Goal: Task Accomplishment & Management: Complete application form

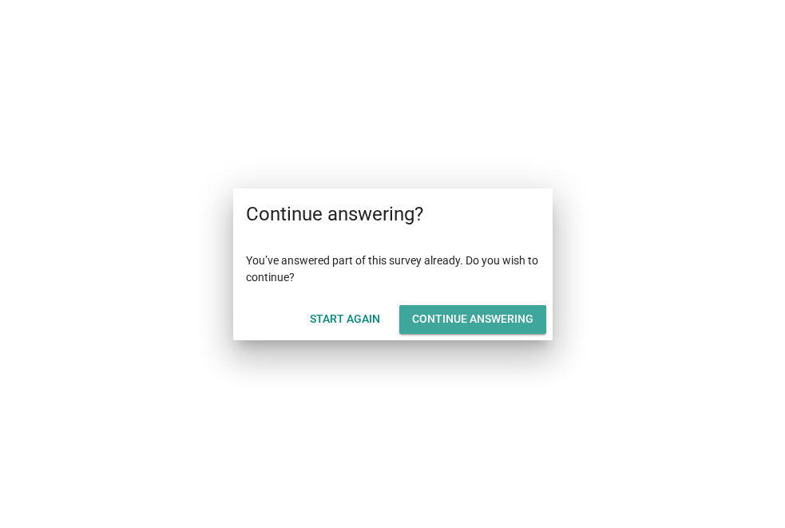
click at [478, 317] on div "Continue answering" at bounding box center [472, 319] width 121 height 17
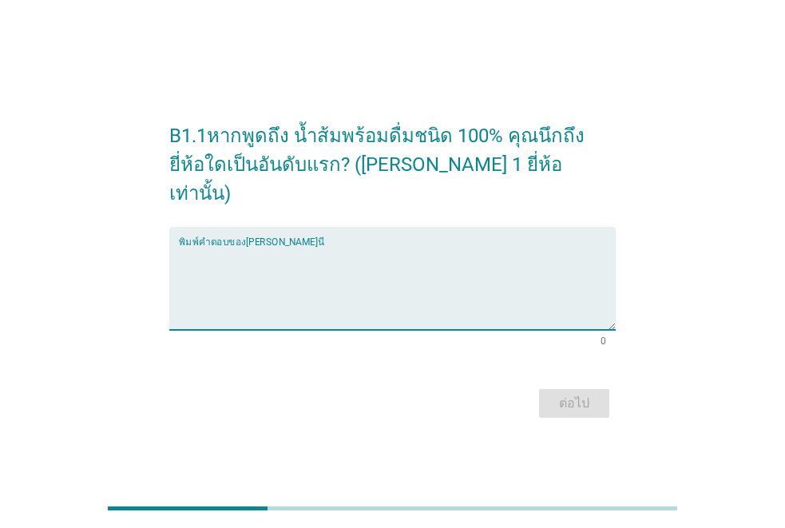
click at [297, 312] on textarea "พิมพ์คำตอบของคุณ ที่นี่" at bounding box center [397, 288] width 437 height 84
type textarea "?"
type textarea "Malee"
click at [578, 397] on div "ต่อไป" at bounding box center [574, 403] width 45 height 19
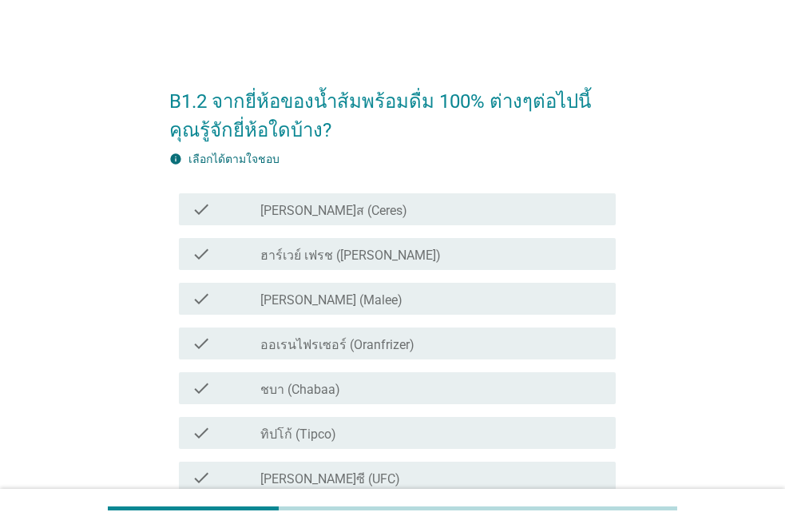
click at [327, 300] on label "มาลี (Malee)" at bounding box center [331, 300] width 142 height 16
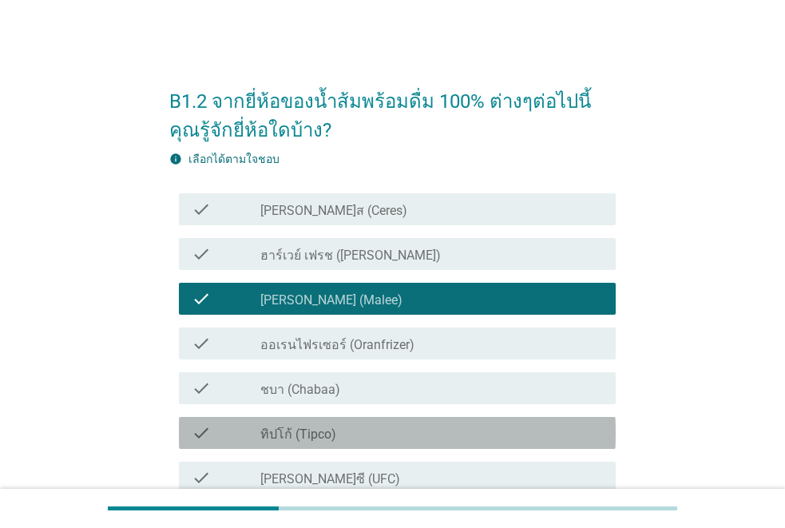
click at [343, 430] on div "check_box_outline_blank ทิปโก้ (Tipco)" at bounding box center [431, 432] width 343 height 19
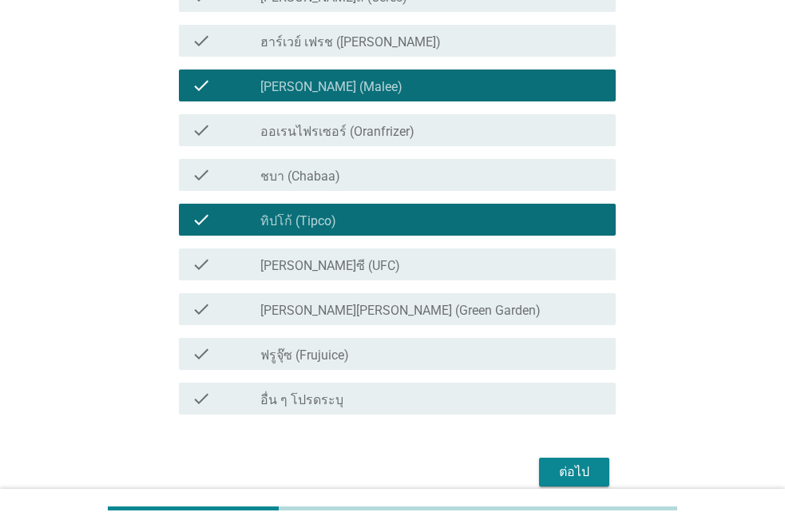
scroll to position [286, 0]
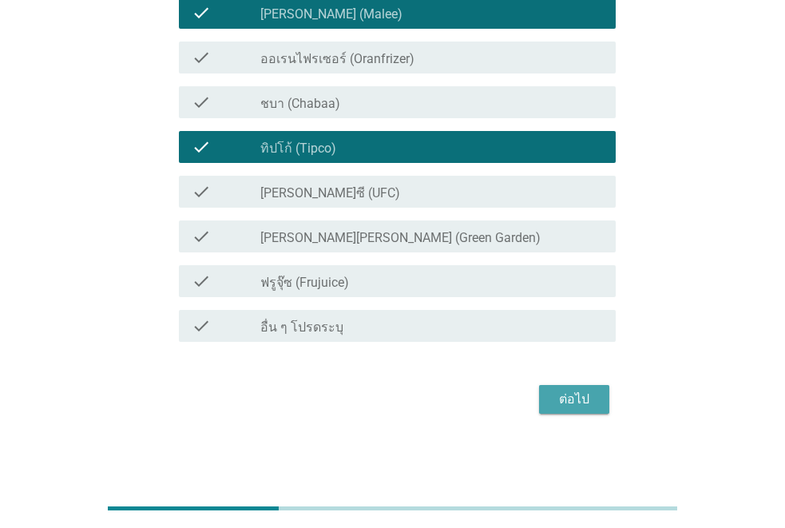
click at [574, 391] on div "ต่อไป" at bounding box center [574, 399] width 45 height 19
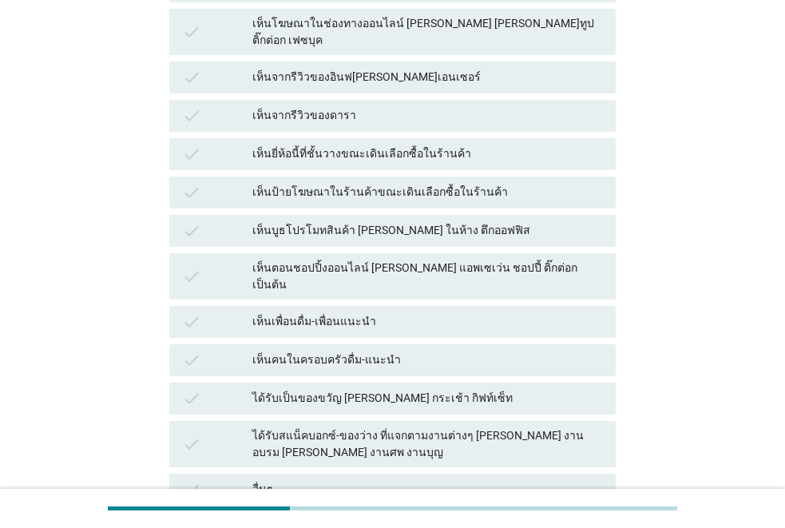
scroll to position [0, 0]
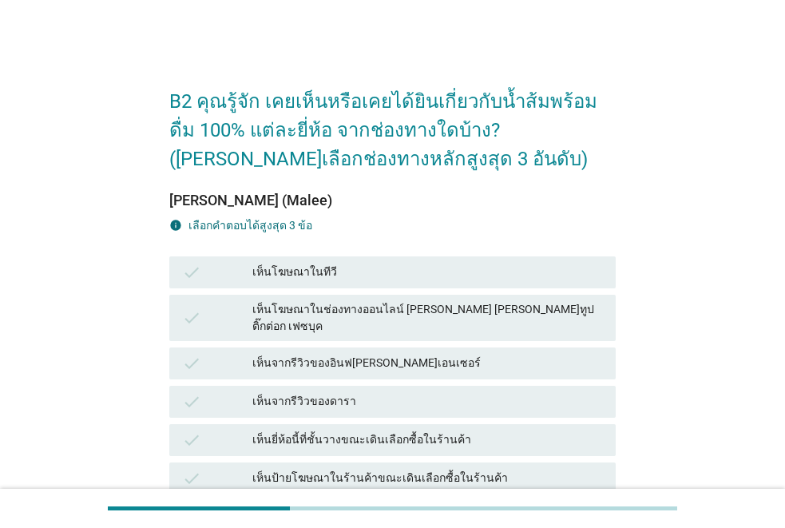
click at [280, 431] on div "เห็นยี่ห้อนี้ที่ชั้นวางขณะเดินเลือกซื้อในร้านค้า" at bounding box center [427, 440] width 351 height 19
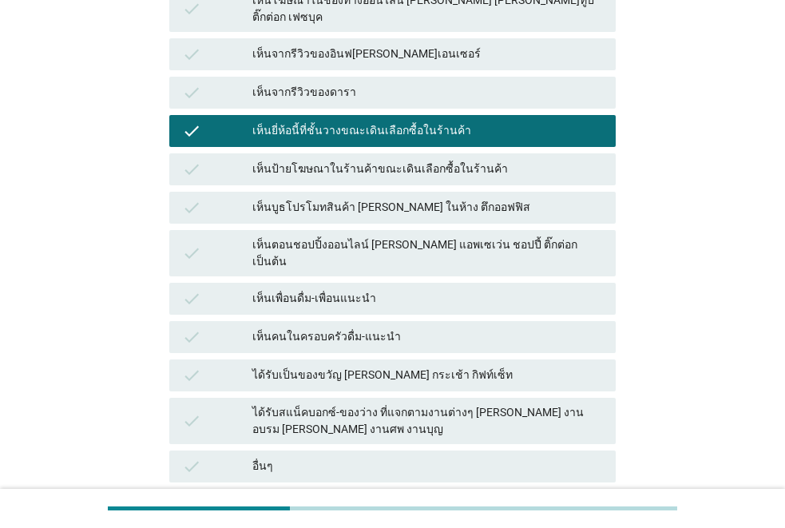
scroll to position [431, 0]
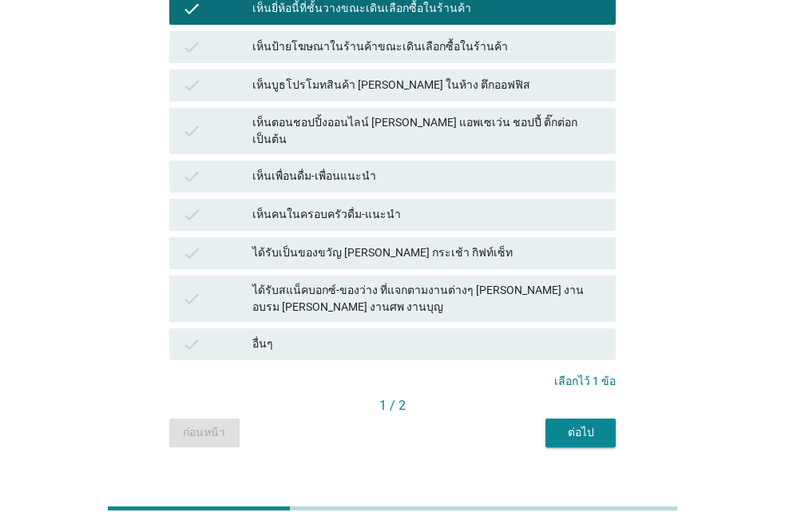
click at [309, 167] on div "เห็นเพื่อนดื่ม-เพื่อนแนะนำ" at bounding box center [427, 176] width 351 height 19
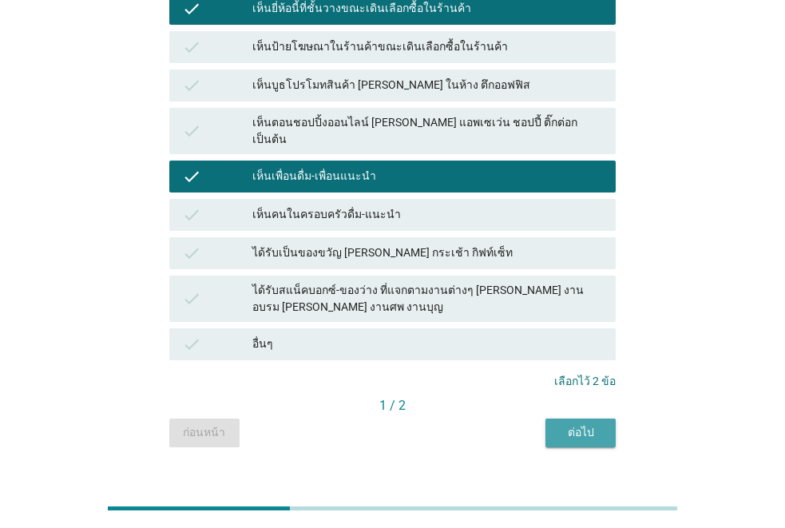
click at [577, 424] on div "ต่อไป" at bounding box center [580, 432] width 45 height 17
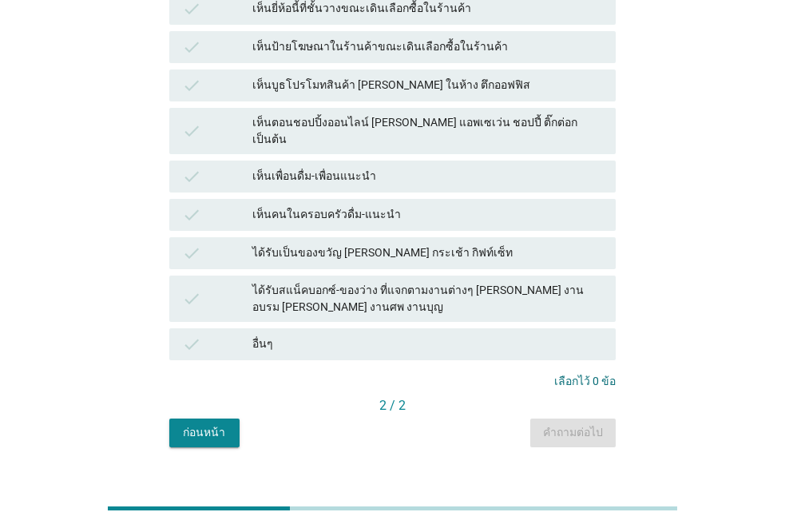
scroll to position [0, 0]
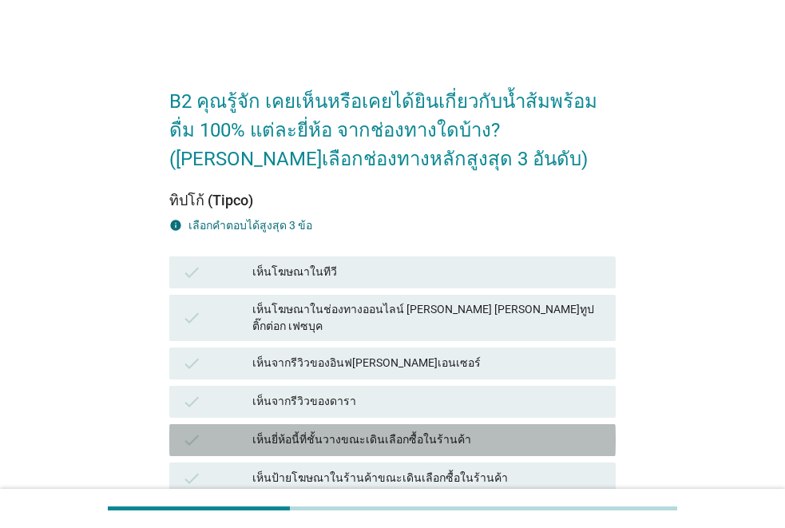
click at [304, 431] on div "เห็นยี่ห้อนี้ที่ชั้นวางขณะเดินเลือกซื้อในร้านค้า" at bounding box center [427, 440] width 351 height 19
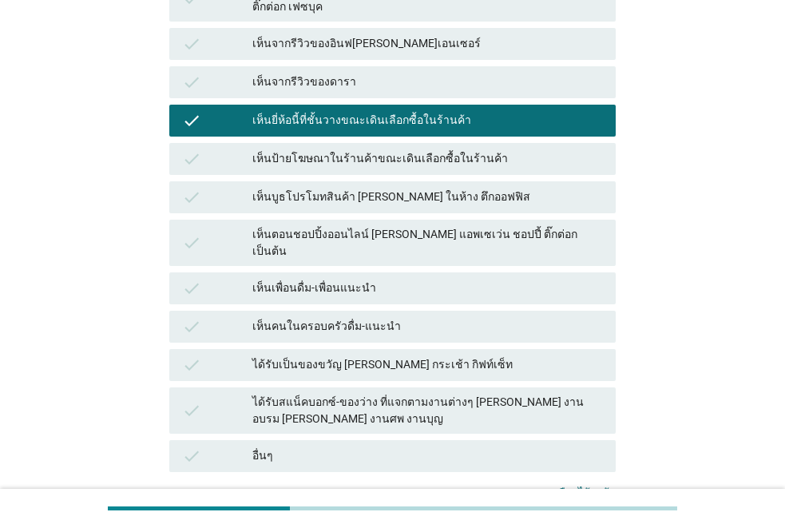
scroll to position [341, 0]
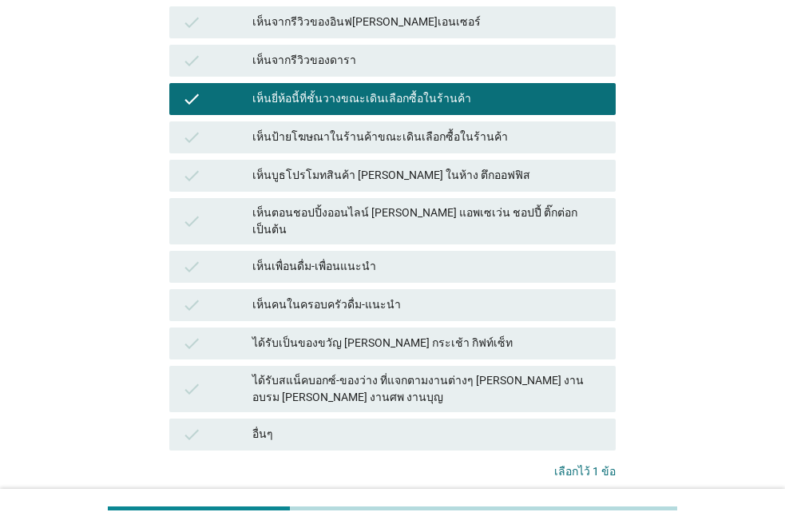
click at [374, 296] on div "เห็นคนในครอบครัวดื่ม-แนะนำ" at bounding box center [427, 305] width 351 height 19
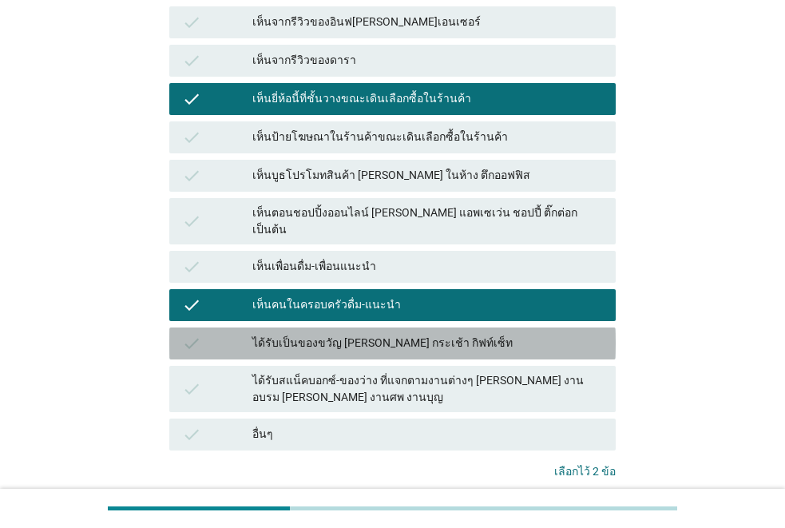
click at [367, 334] on div "ได้รับเป็นของขวัญ เช่น กระเช้า กิฟท์เซ็ท" at bounding box center [427, 343] width 351 height 19
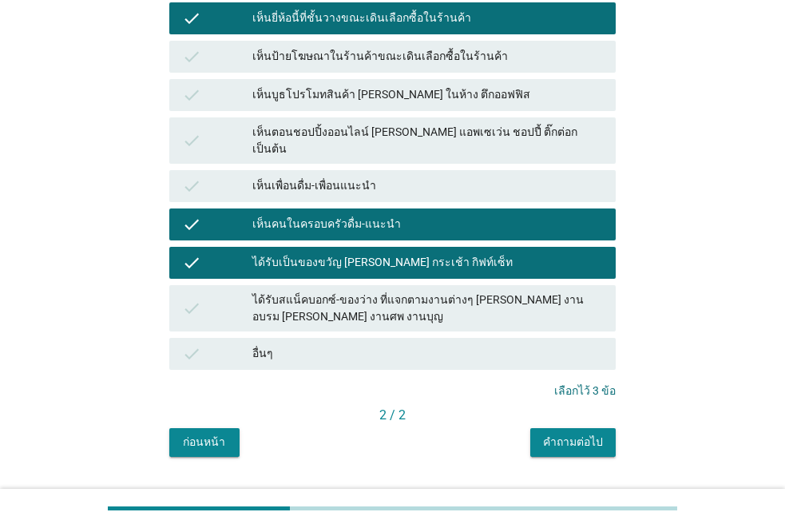
scroll to position [431, 0]
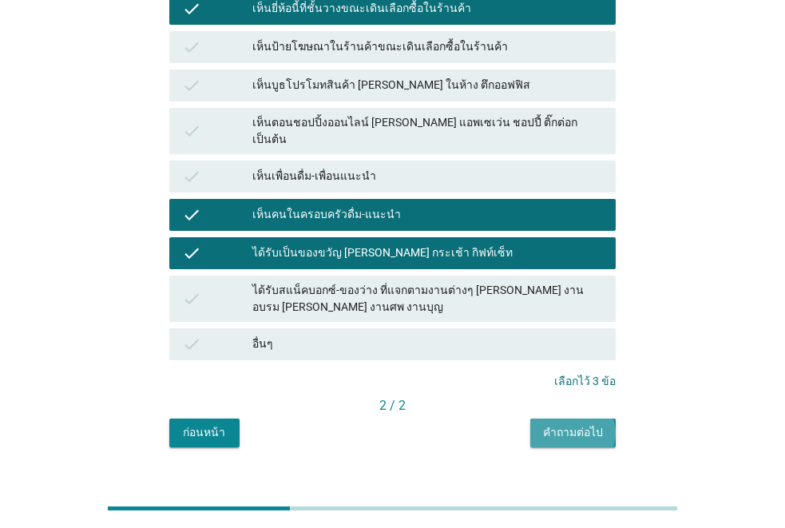
click at [595, 424] on div "คำถามต่อไป" at bounding box center [573, 432] width 60 height 17
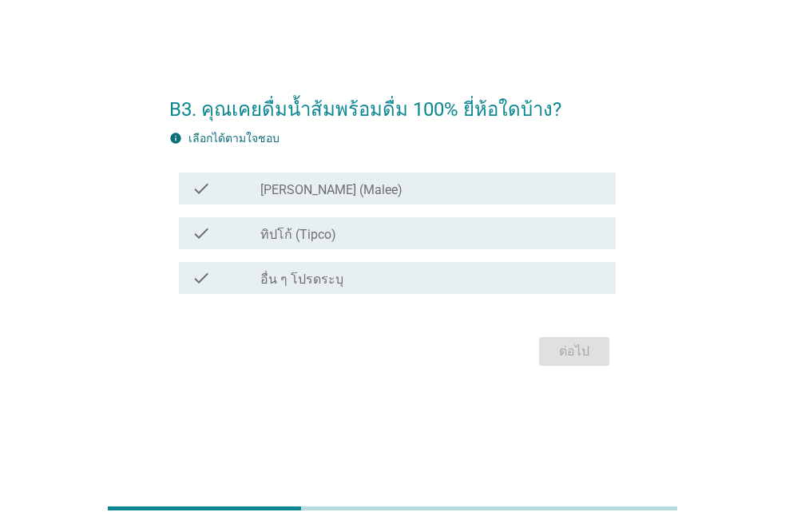
scroll to position [0, 0]
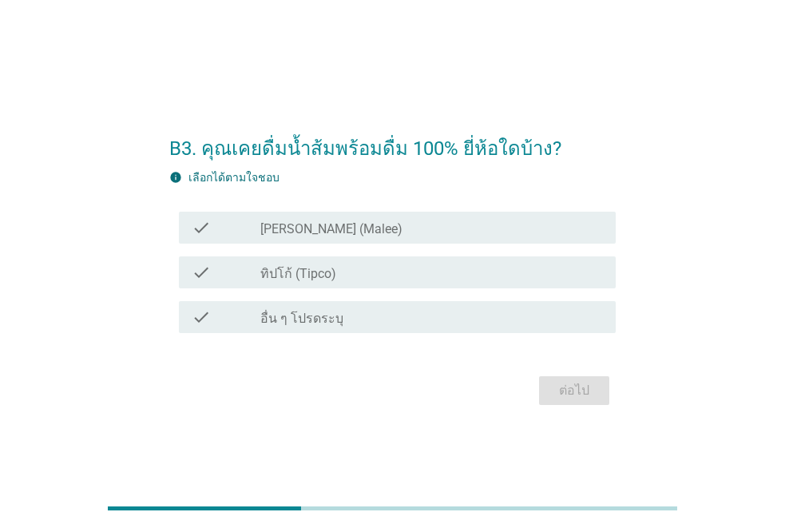
click at [289, 223] on label "มาลี (Malee)" at bounding box center [331, 229] width 142 height 16
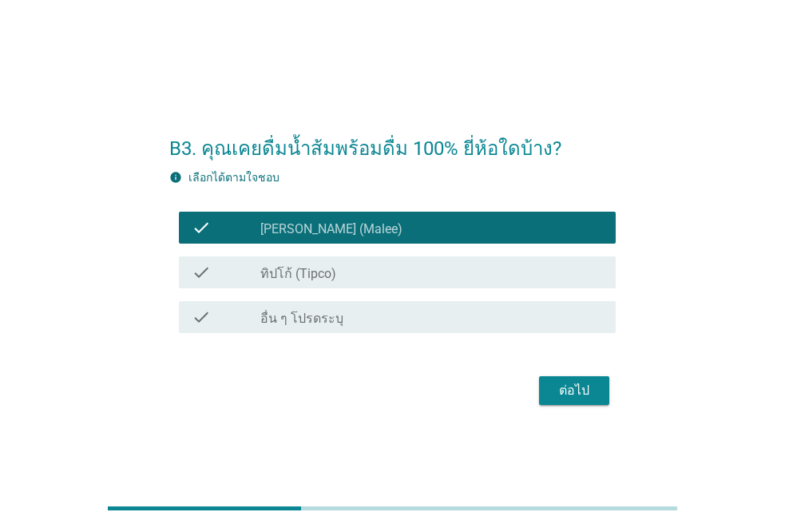
click at [578, 387] on div "ต่อไป" at bounding box center [574, 390] width 45 height 19
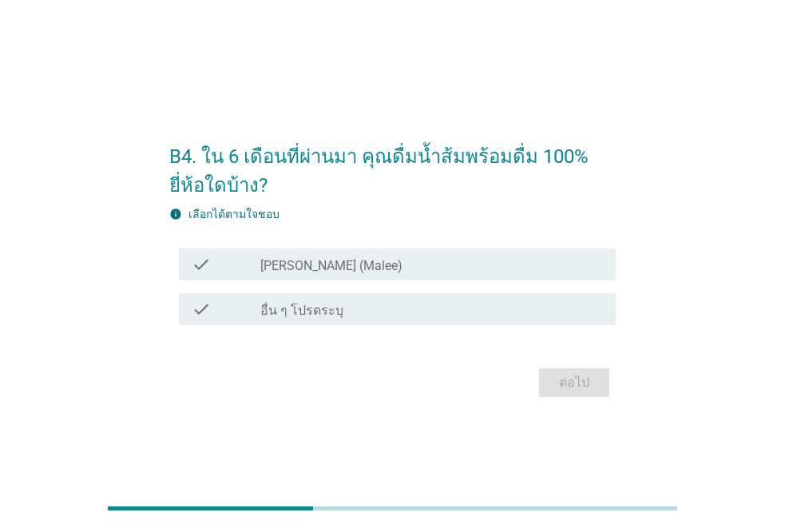
click at [435, 272] on div "check_box มาลี (Malee)" at bounding box center [431, 264] width 343 height 19
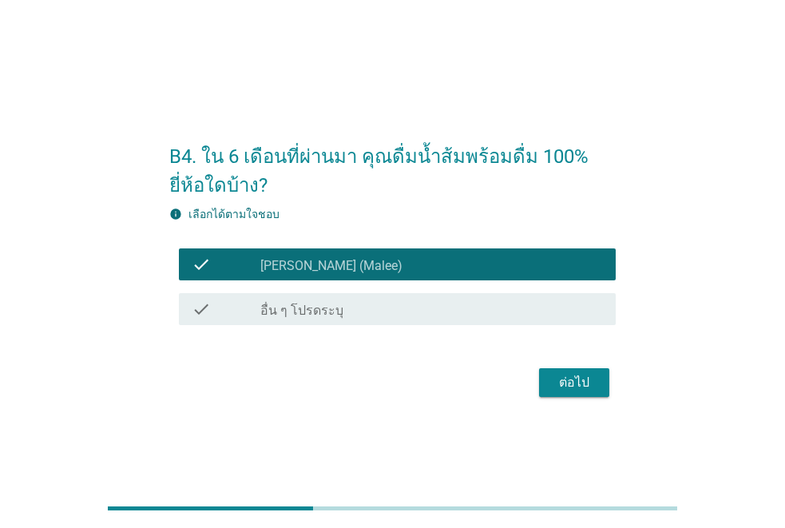
click at [562, 372] on button "ต่อไป" at bounding box center [574, 382] width 70 height 29
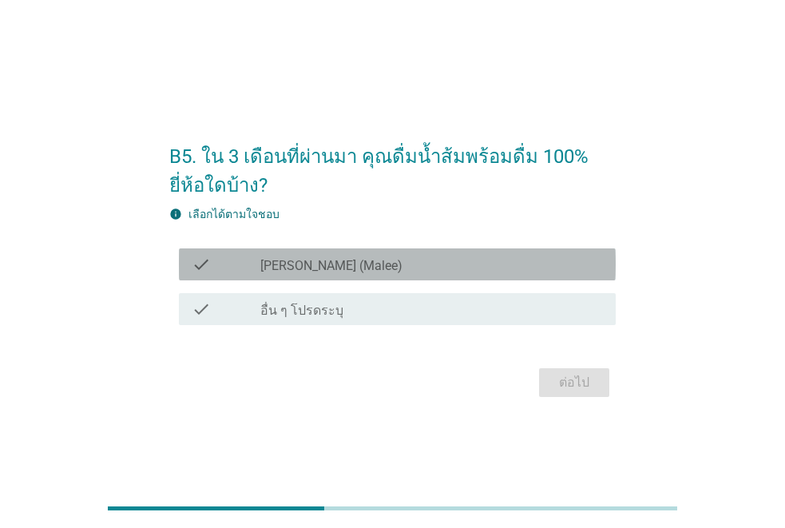
click at [341, 268] on div "check_box มาลี (Malee)" at bounding box center [431, 264] width 343 height 19
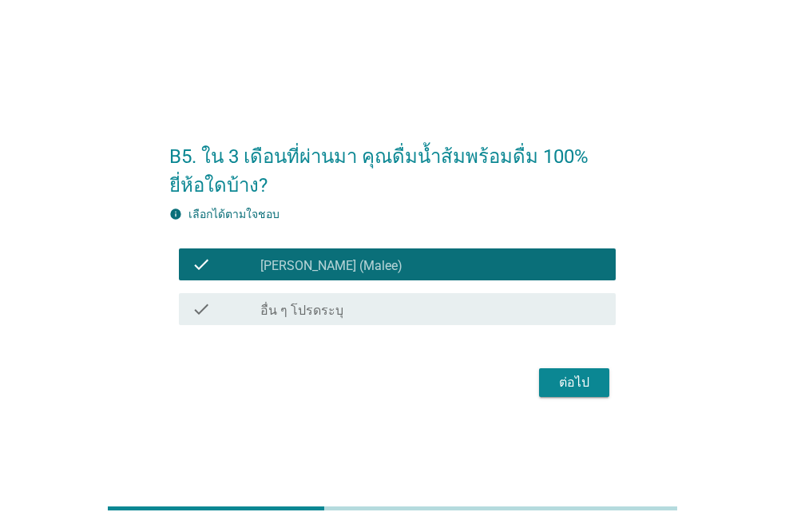
click at [589, 388] on div "ต่อไป" at bounding box center [574, 382] width 45 height 19
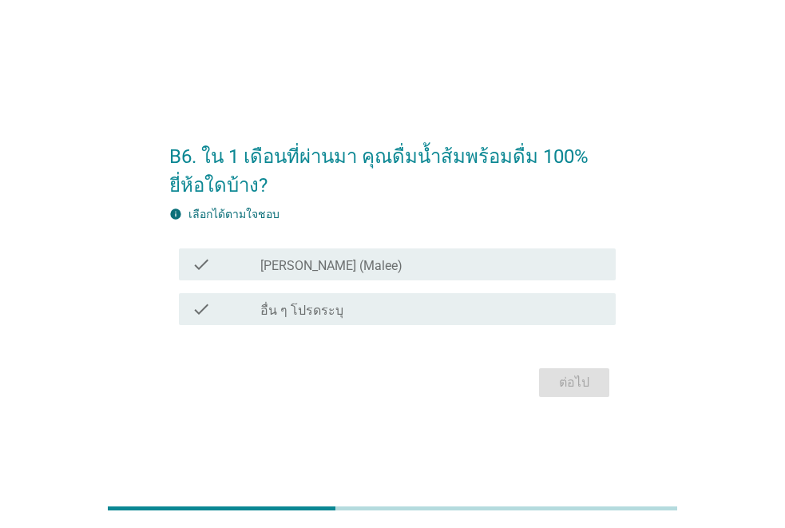
click at [369, 272] on div "check_box มาลี (Malee)" at bounding box center [431, 264] width 343 height 19
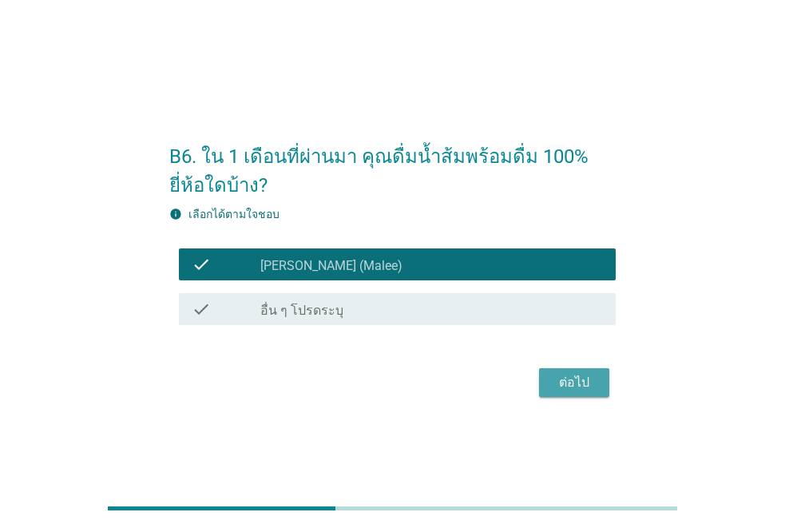
click at [560, 386] on div "ต่อไป" at bounding box center [574, 382] width 45 height 19
